Goal: Find specific page/section: Find specific page/section

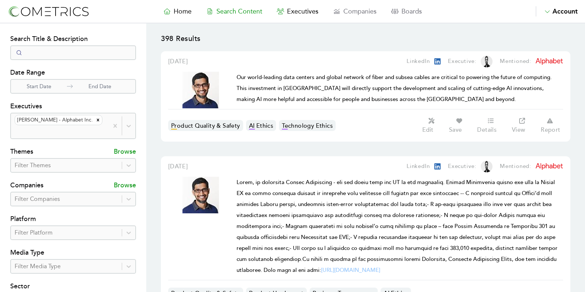
select select "50"
click at [75, 11] on img at bounding box center [48, 12] width 82 height 14
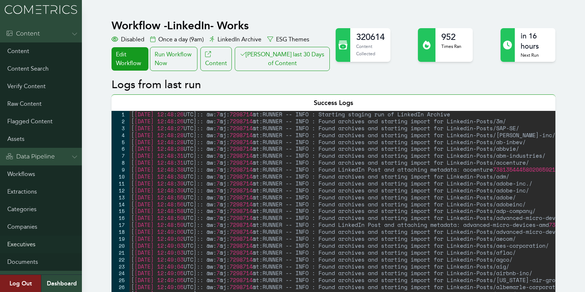
click at [19, 240] on link "Executives" at bounding box center [41, 245] width 82 height 18
